Goal: Find specific page/section: Find specific page/section

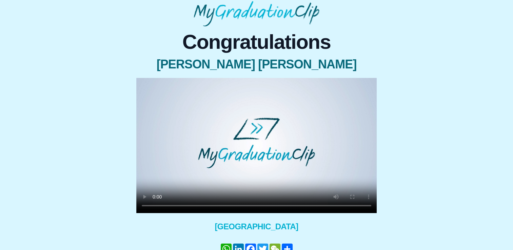
scroll to position [35, 0]
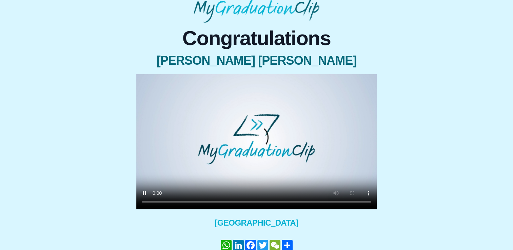
scroll to position [39, 0]
